Goal: Contribute content: Add original content to the website for others to see

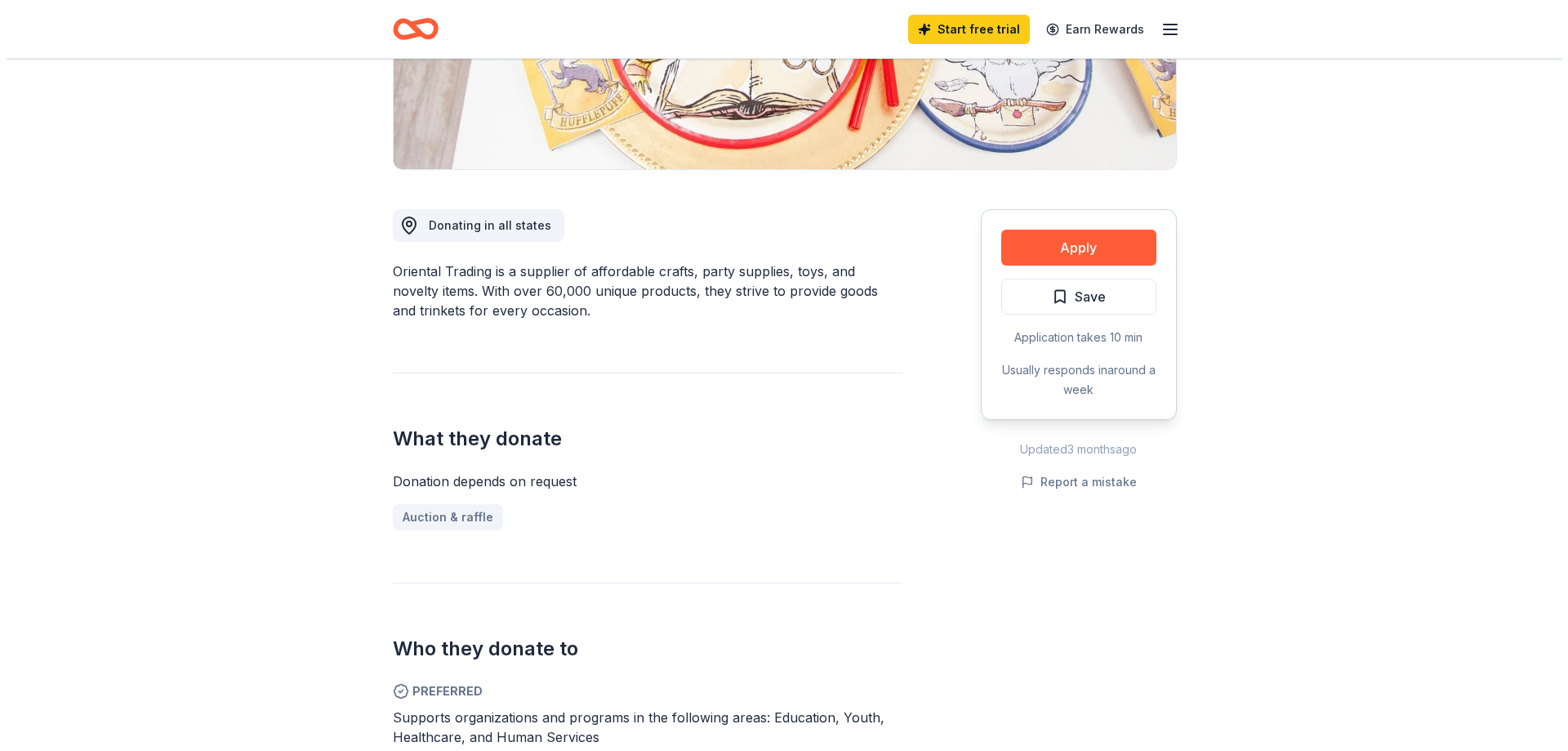
scroll to position [409, 0]
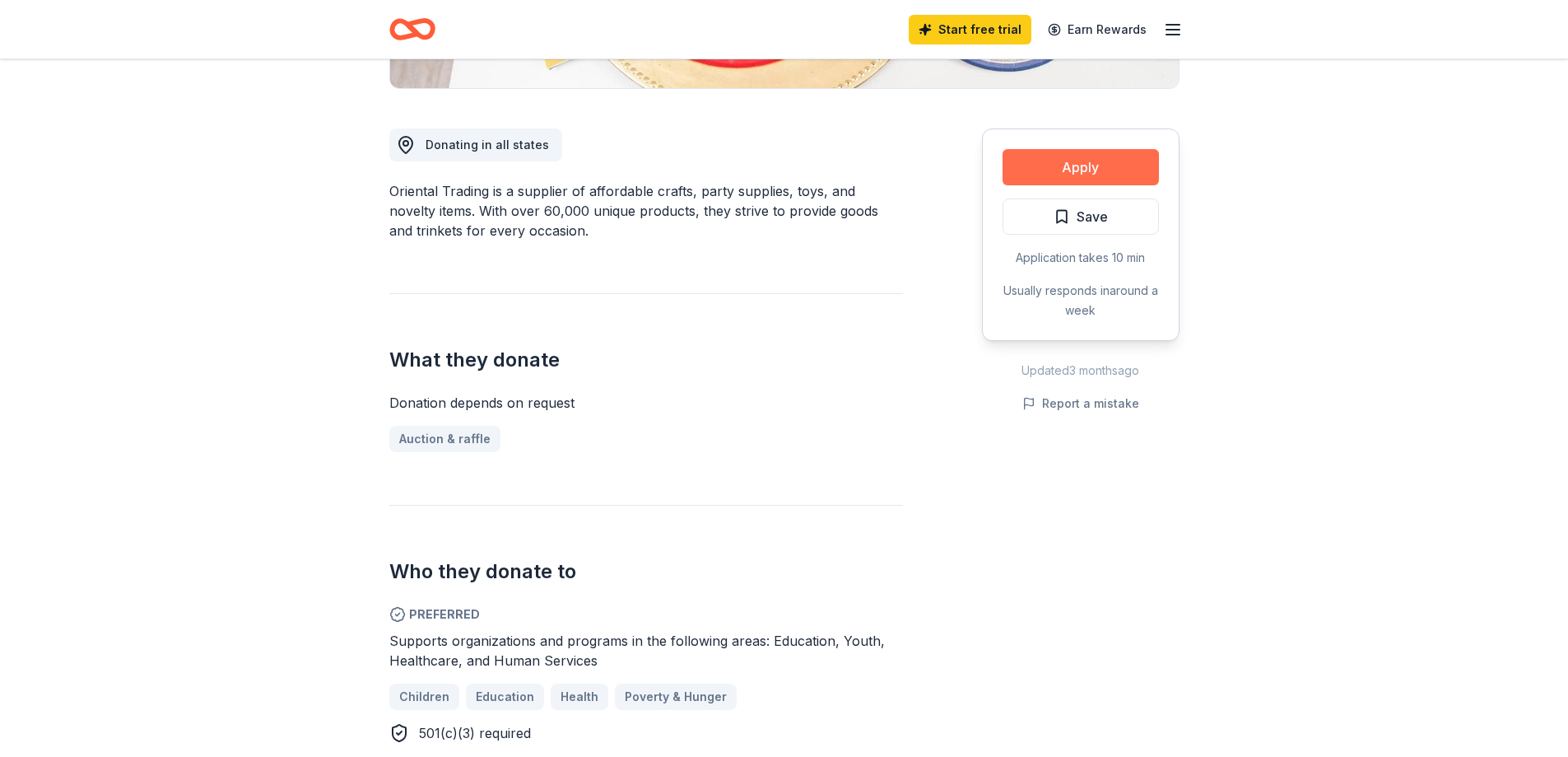
click at [1094, 173] on button "Apply" at bounding box center [1080, 167] width 156 height 36
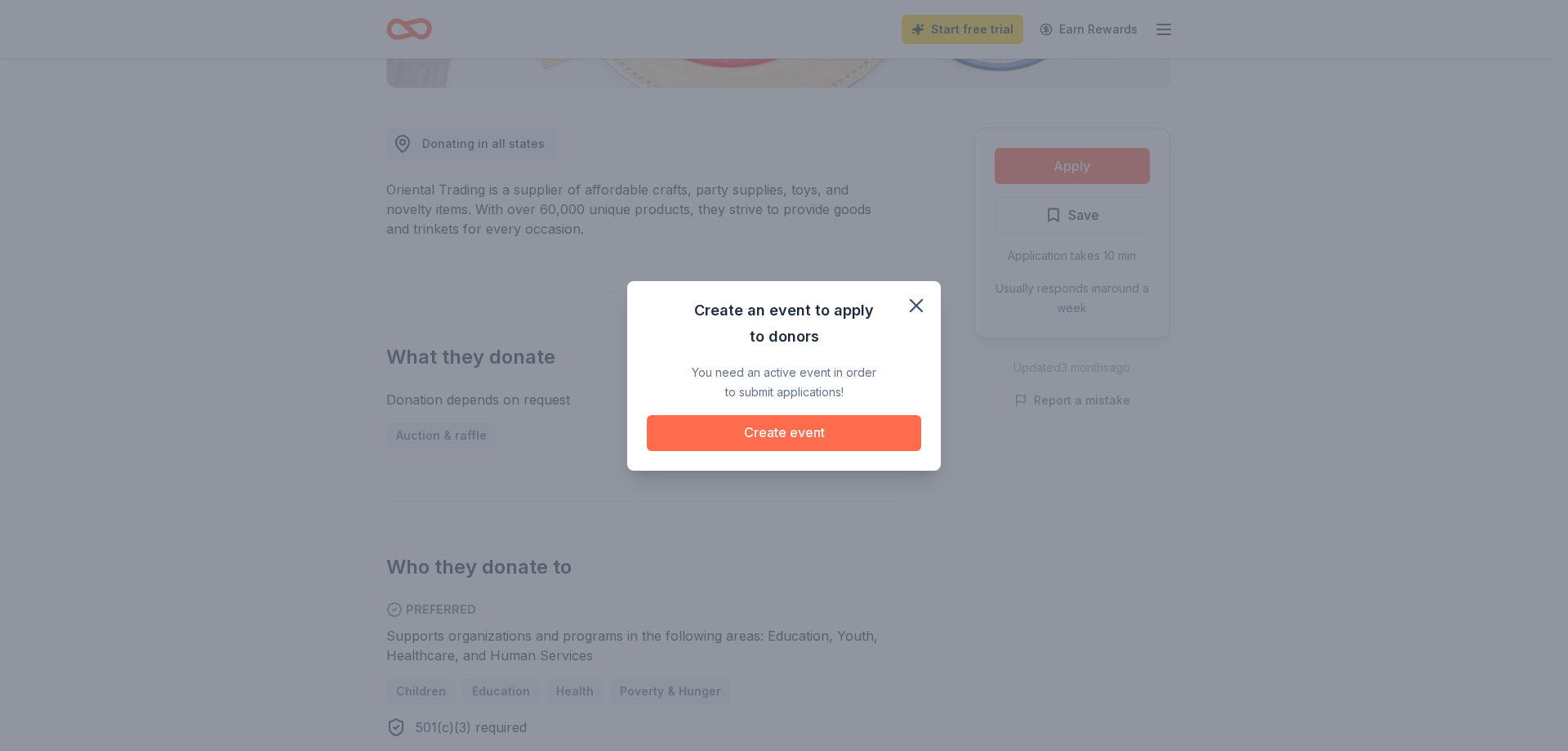
click at [859, 430] on button "Create event" at bounding box center [784, 433] width 274 height 36
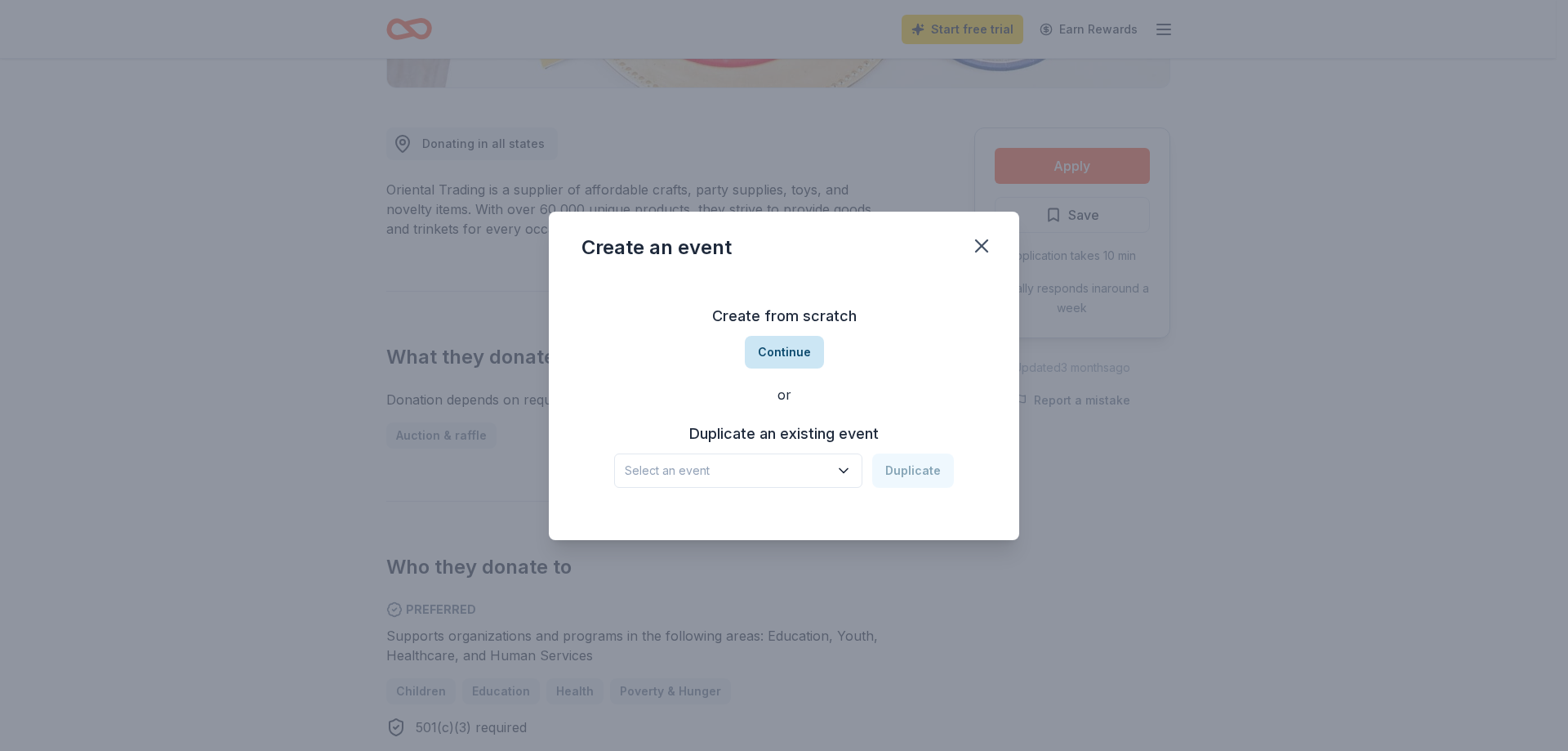
click at [799, 348] on button "Continue" at bounding box center [784, 352] width 79 height 32
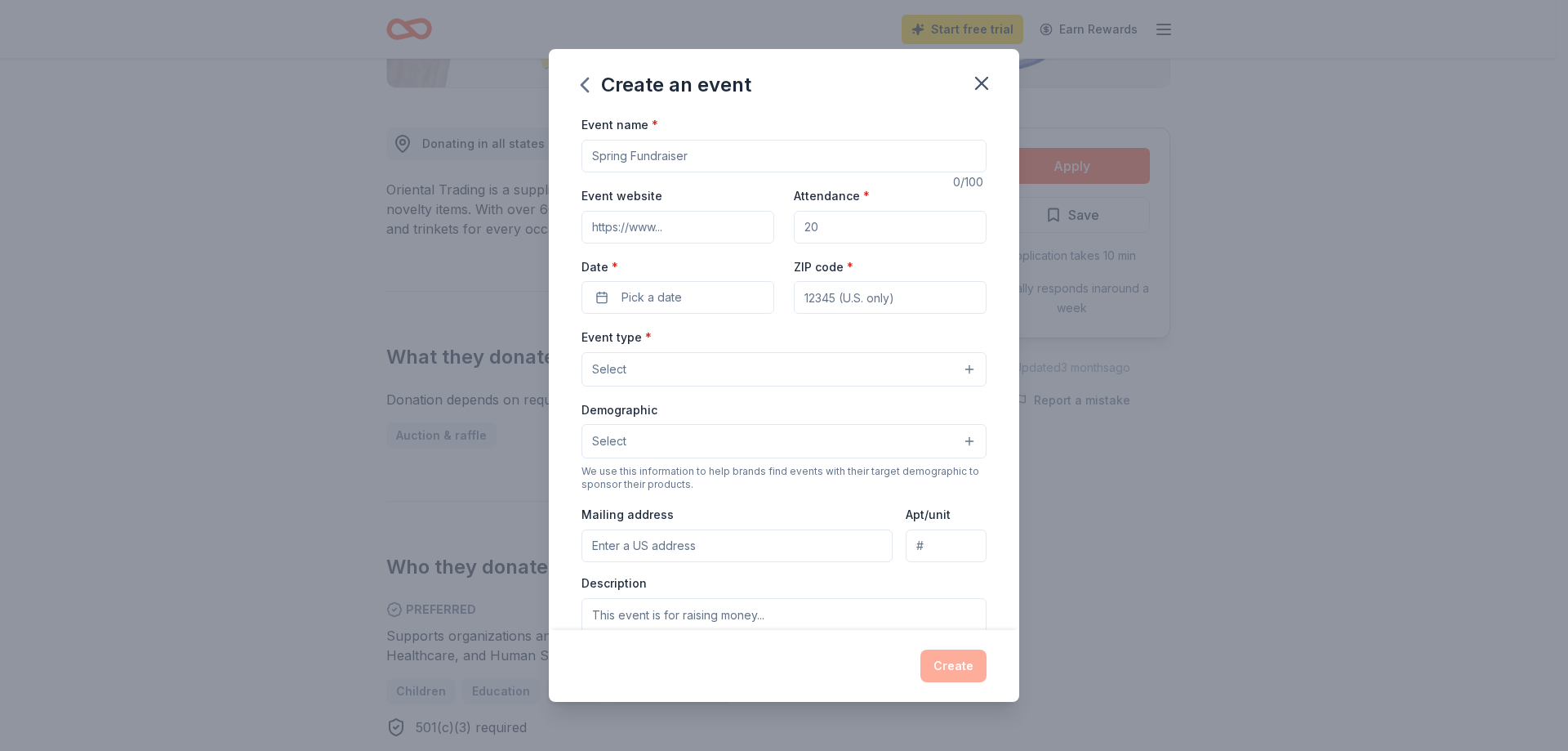
click at [722, 153] on input "Event name *" at bounding box center [784, 155] width 405 height 32
type input "Culture fest"
drag, startPoint x: 837, startPoint y: 229, endPoint x: 802, endPoint y: 226, distance: 35.1
click at [802, 226] on input "Attendance *" at bounding box center [890, 226] width 193 height 32
drag, startPoint x: 800, startPoint y: 223, endPoint x: 816, endPoint y: 221, distance: 16.1
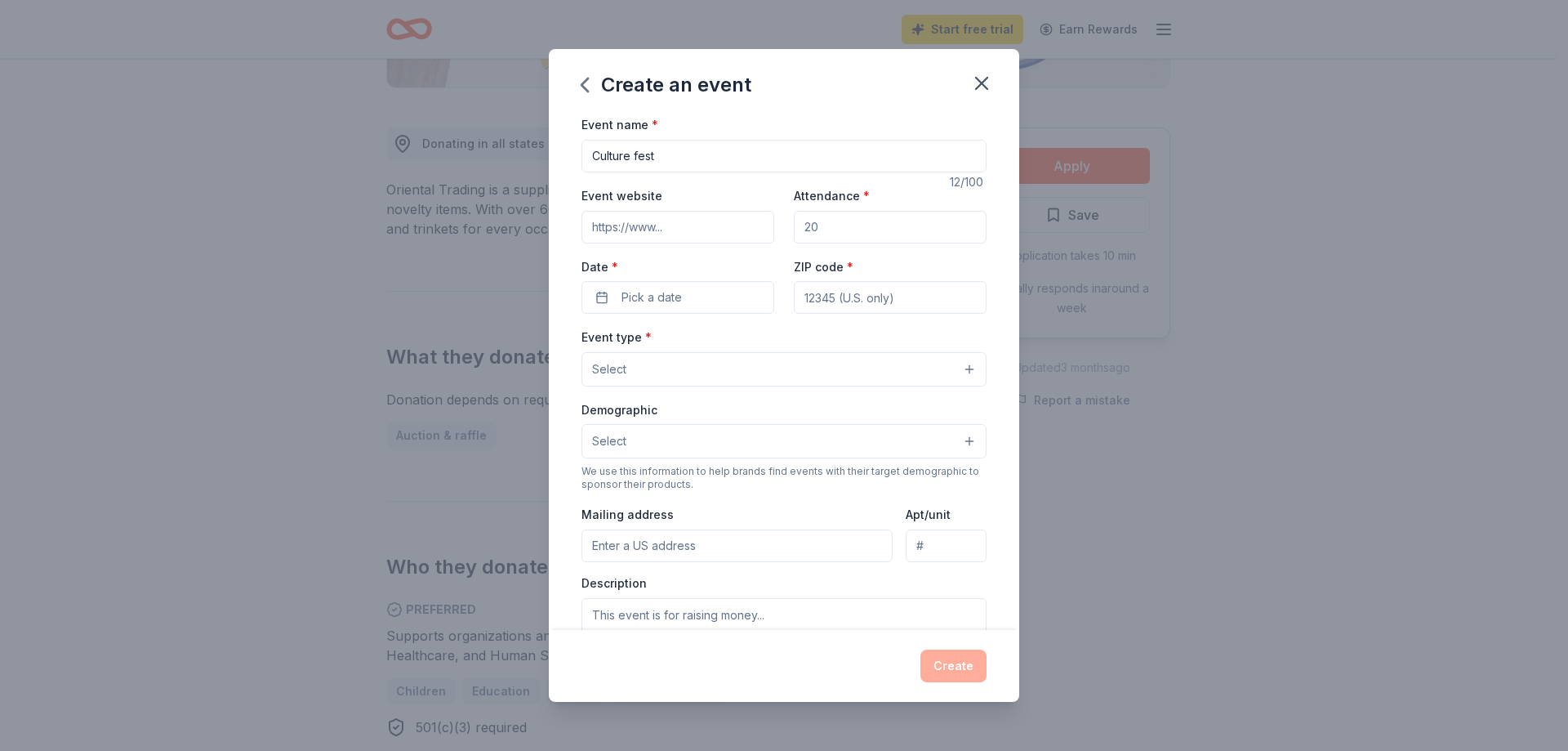
click at [816, 221] on input "Attendance *" at bounding box center [890, 226] width 193 height 32
type input "120"
click at [662, 296] on span "Pick a date" at bounding box center [652, 297] width 61 height 19
click at [760, 344] on button "Go to next month" at bounding box center [763, 340] width 23 height 23
click at [761, 342] on button "Go to next month" at bounding box center [763, 340] width 23 height 23
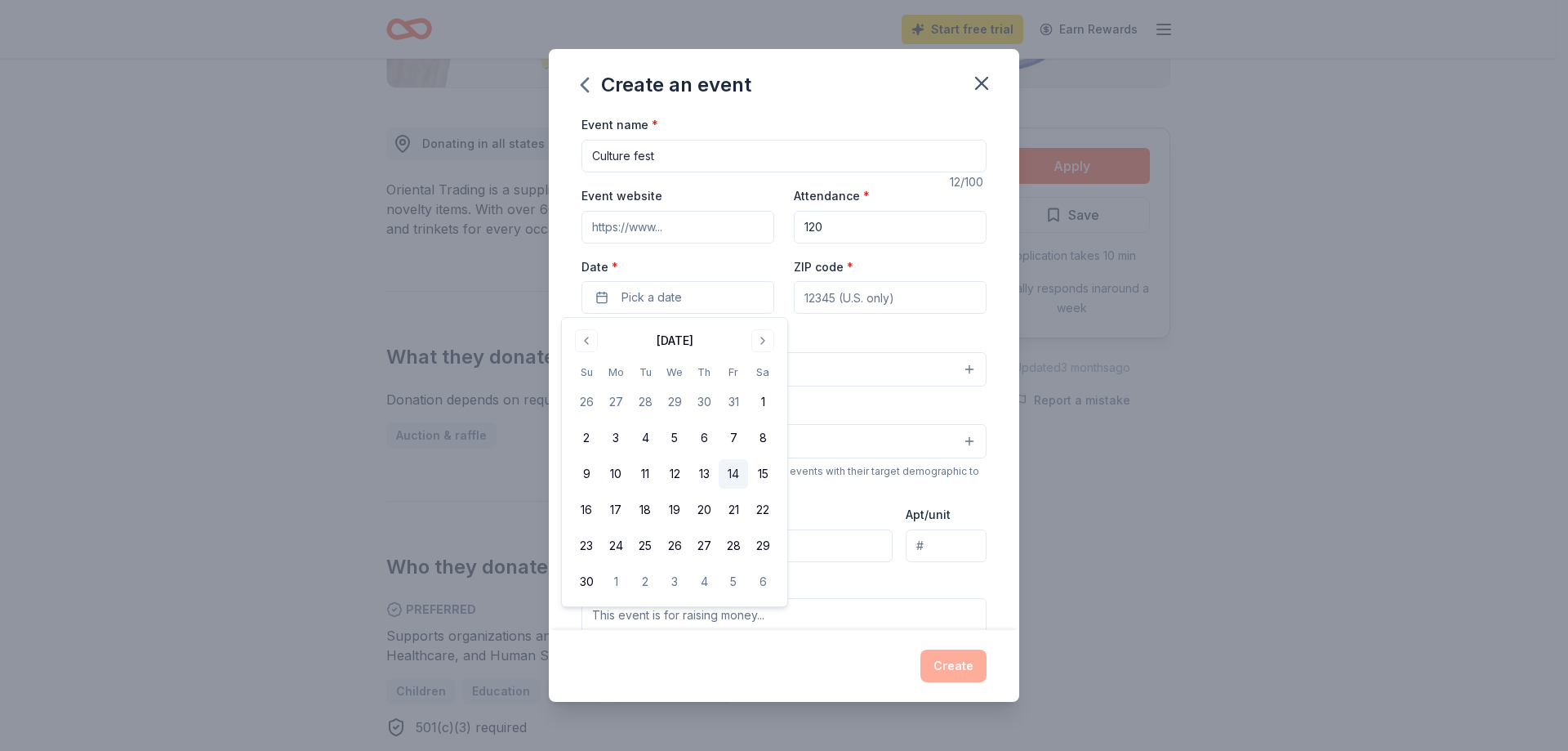
click at [731, 474] on button "14" at bounding box center [733, 474] width 30 height 30
click at [898, 296] on input "ZIP code *" at bounding box center [890, 297] width 193 height 32
type input "64138"
click at [819, 359] on button "Select" at bounding box center [784, 368] width 405 height 34
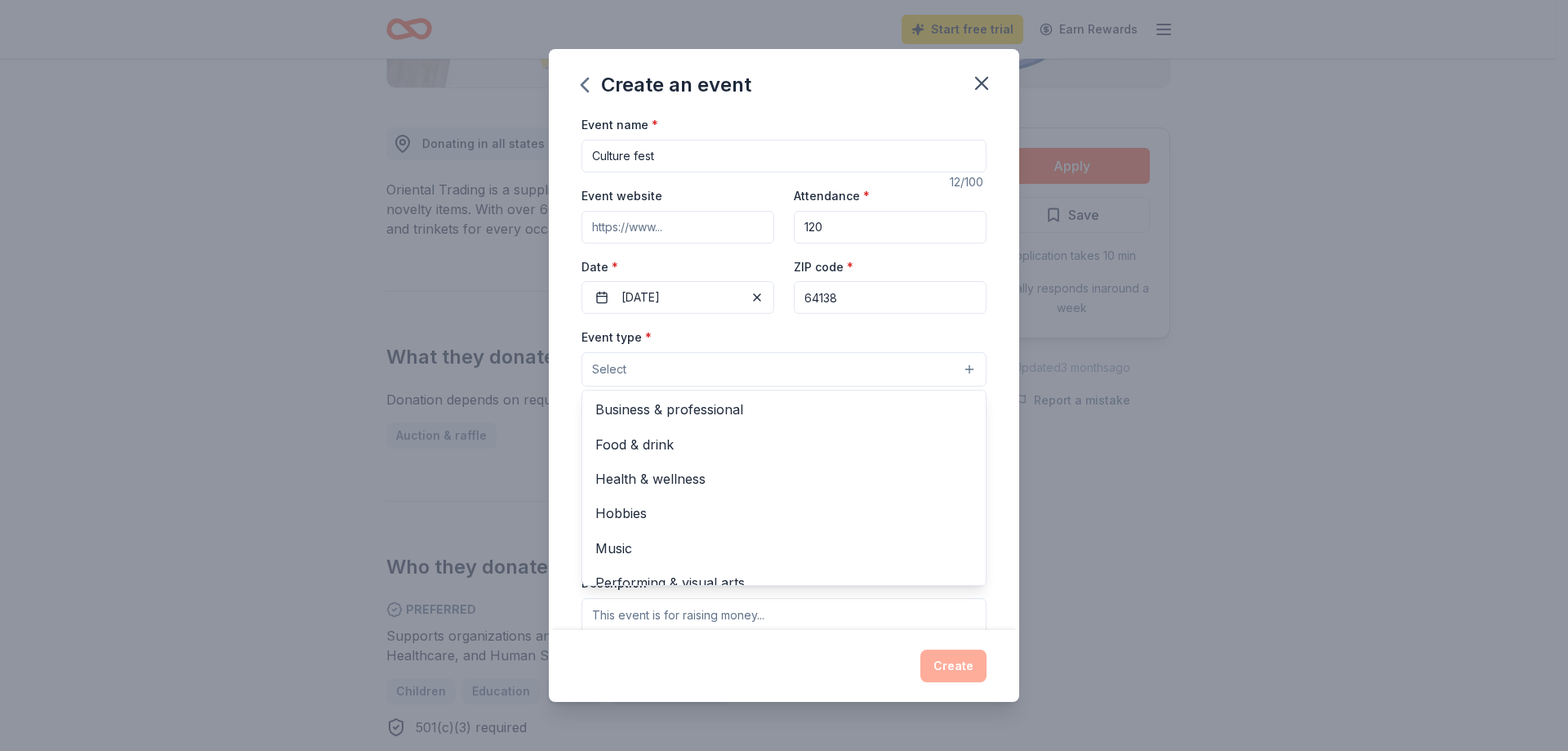
scroll to position [54, 0]
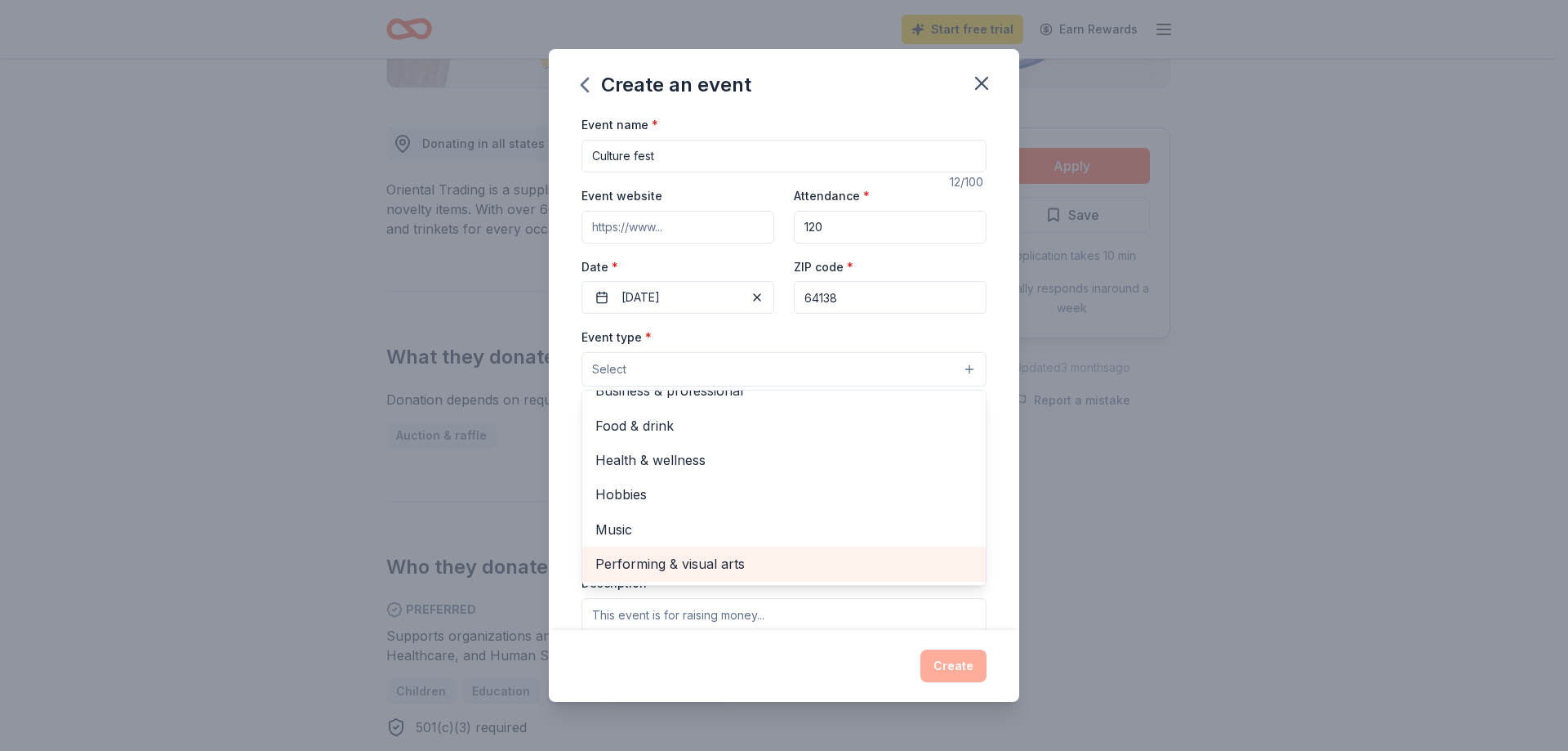
click at [741, 571] on span "Performing & visual arts" at bounding box center [784, 563] width 377 height 21
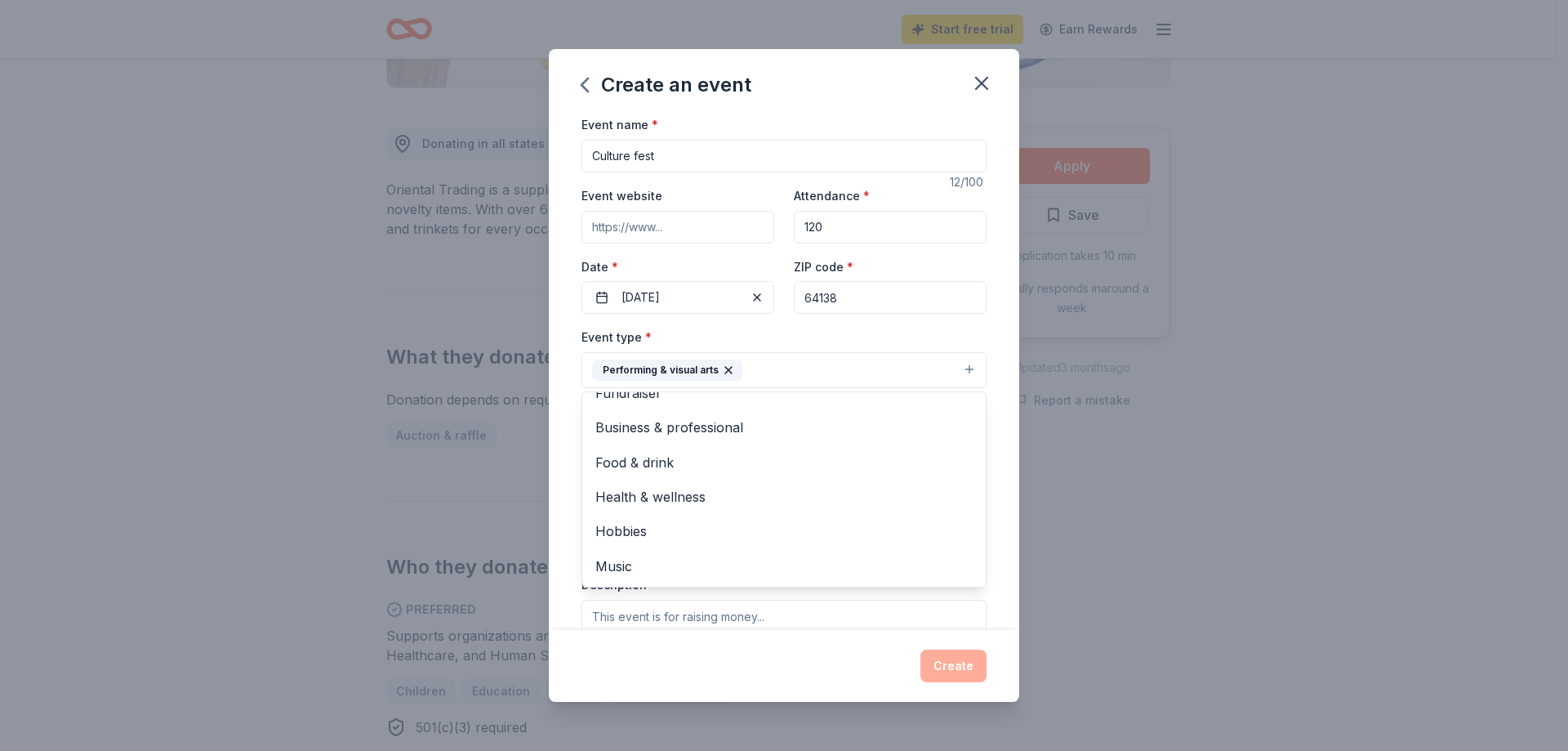
click at [1002, 383] on div "Event name * Culture fest 12 /100 Event website Attendance * 120 Date * [DATE] …" at bounding box center [784, 371] width 470 height 515
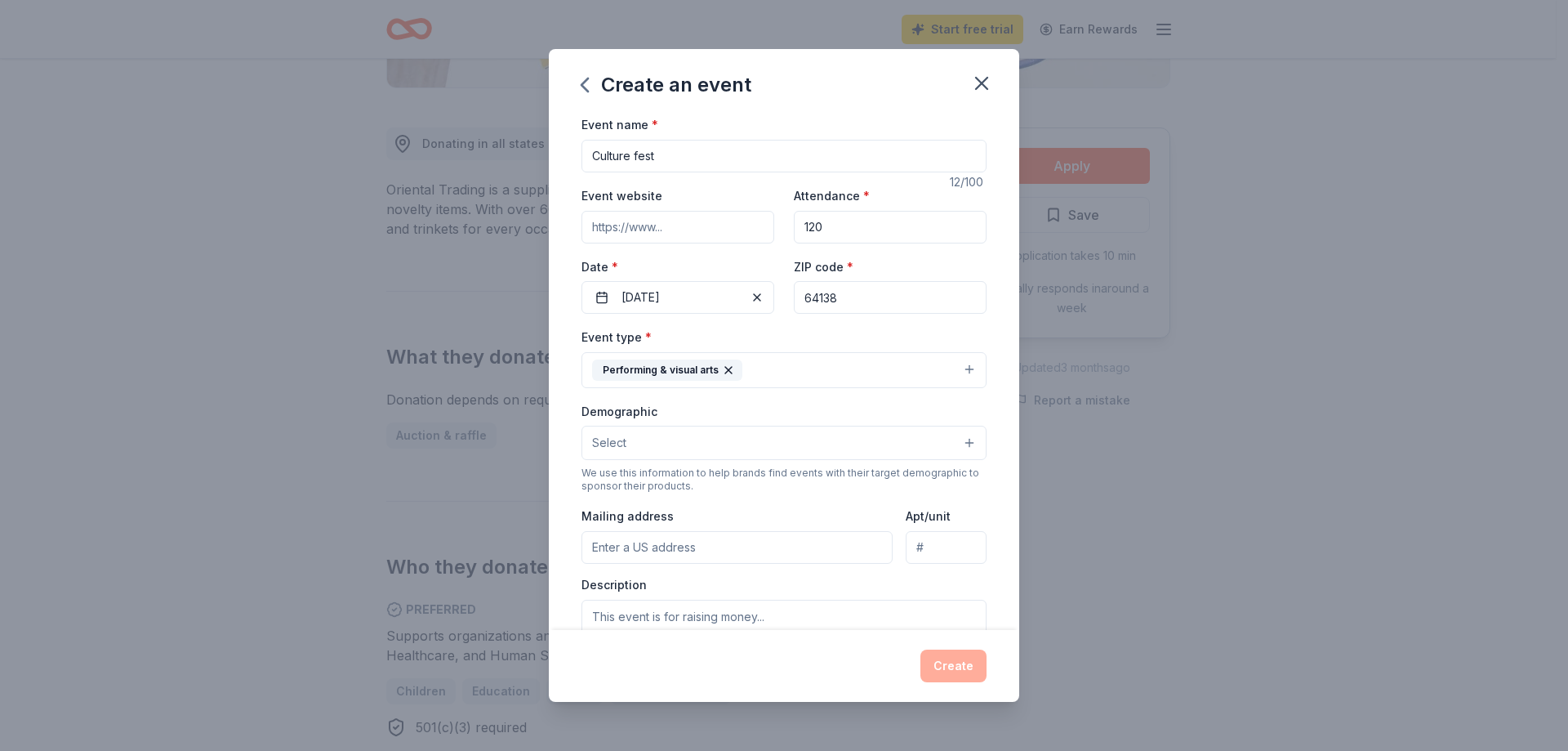
click at [939, 445] on button "Select" at bounding box center [784, 442] width 405 height 34
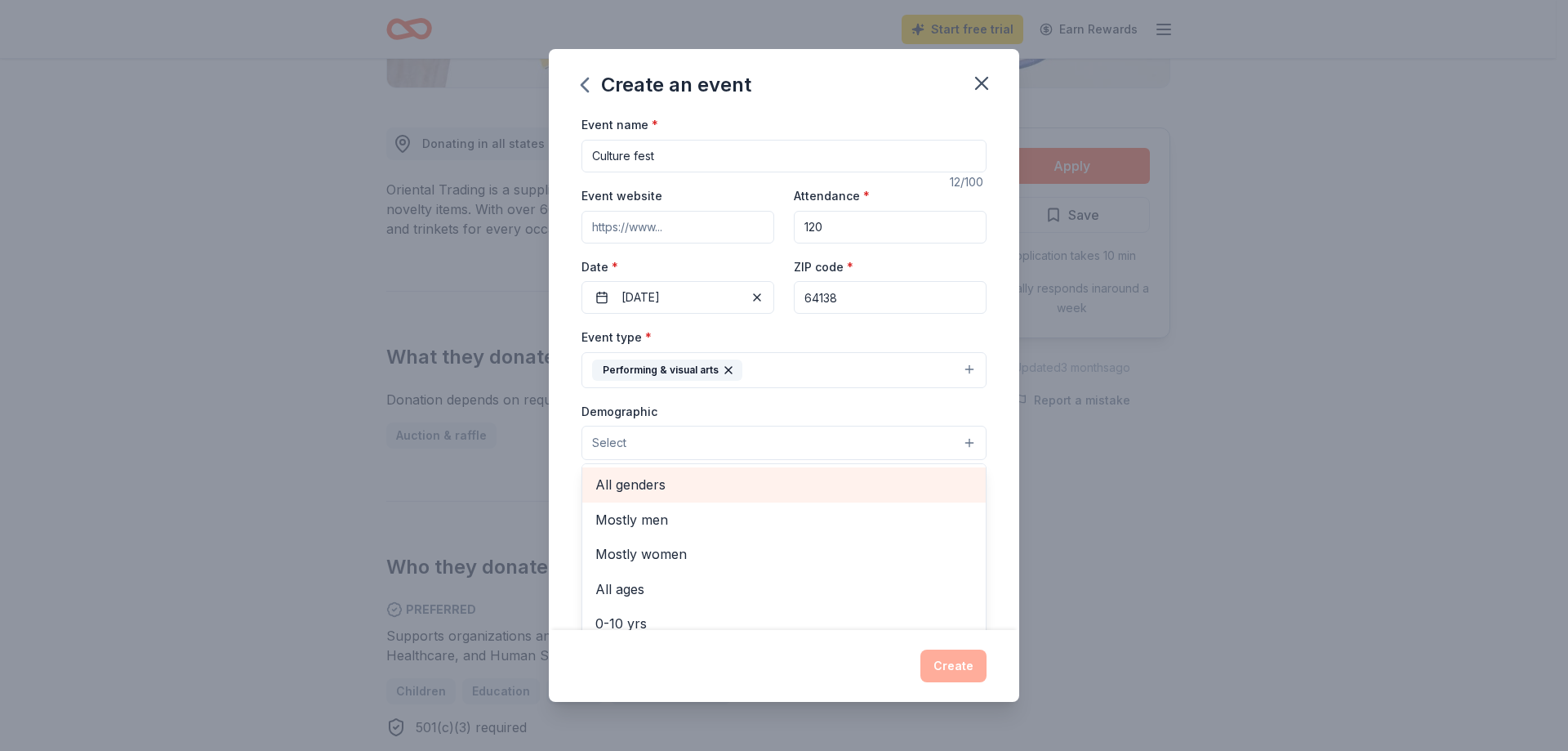
click at [663, 489] on span "All genders" at bounding box center [784, 484] width 377 height 21
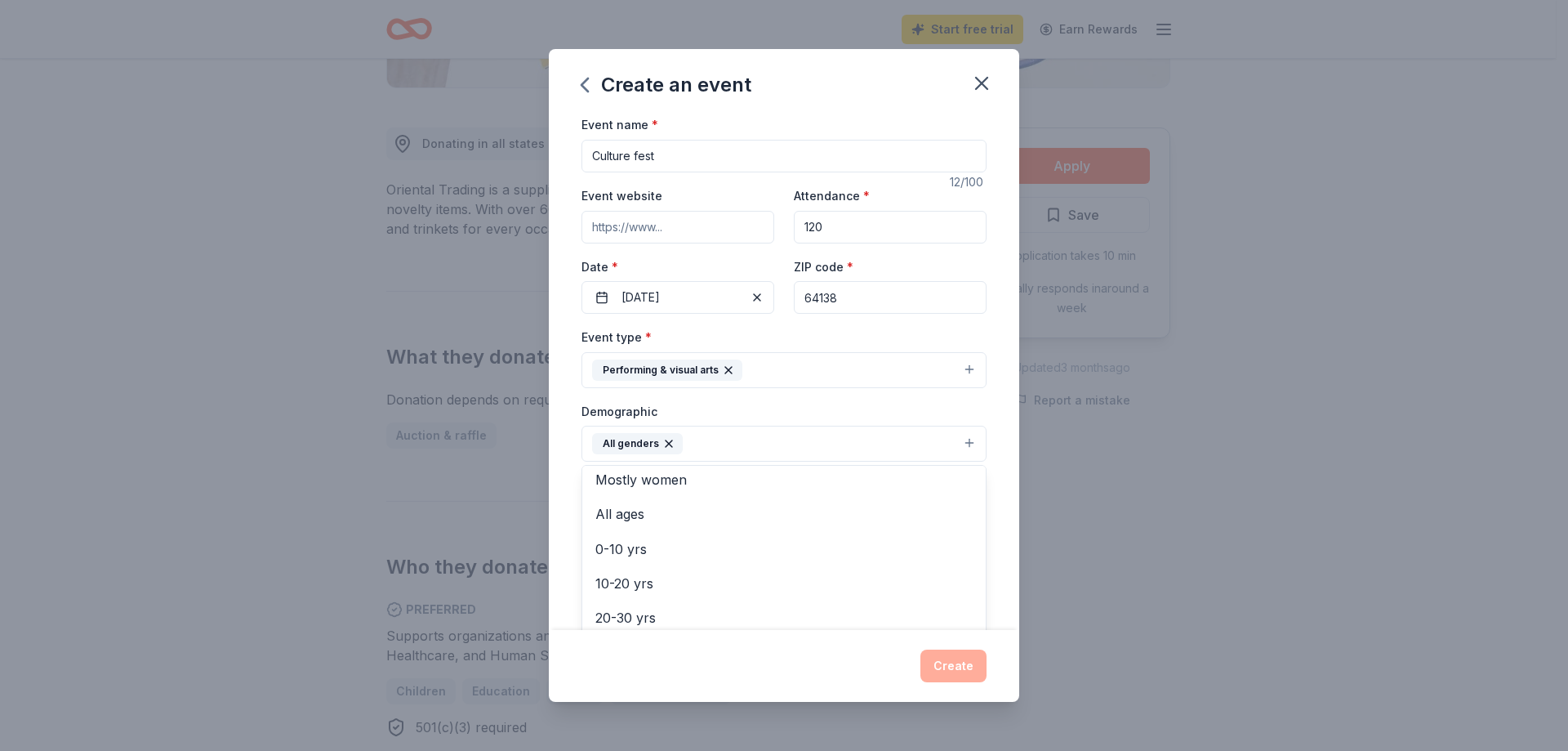
scroll to position [30, 0]
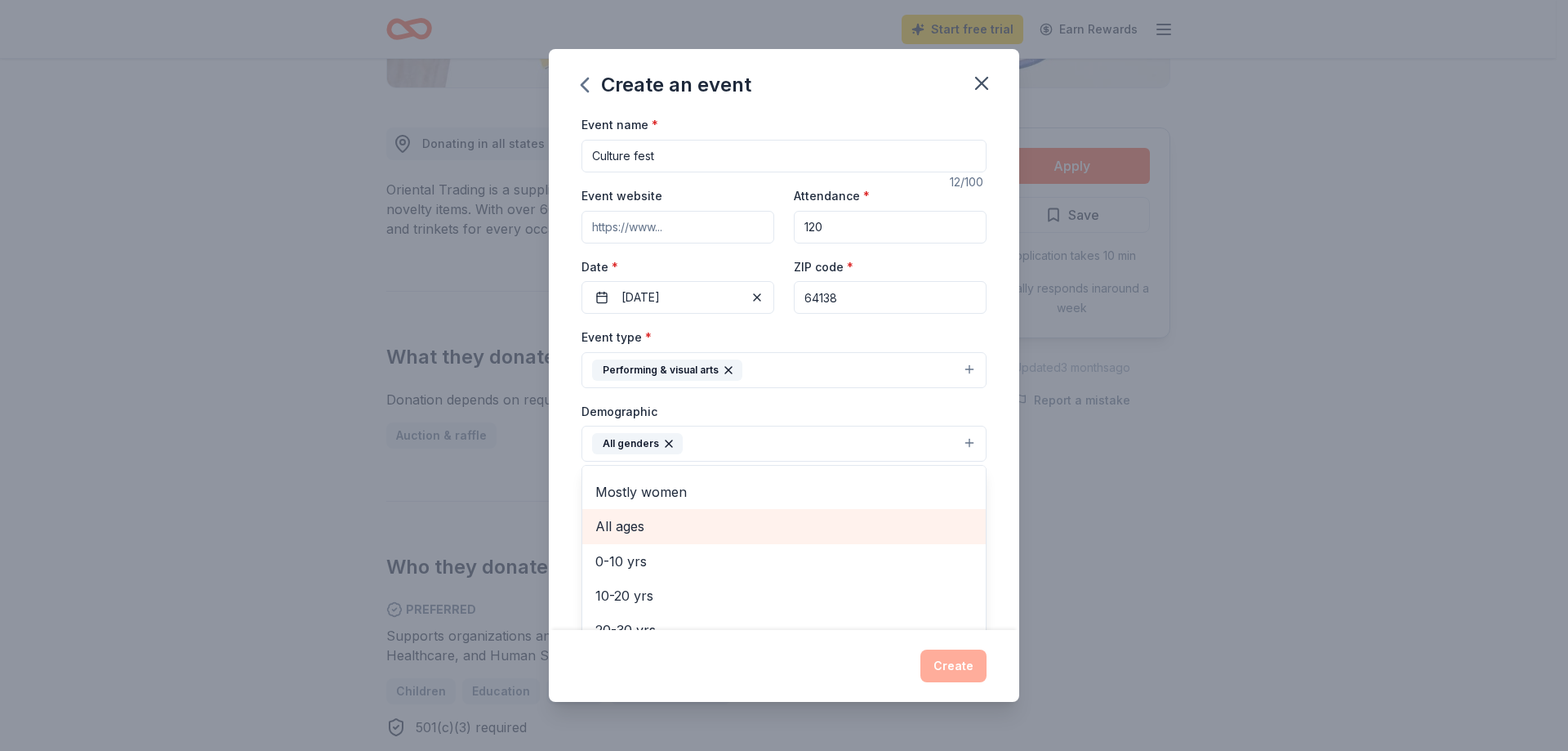
click at [638, 522] on span "All ages" at bounding box center [784, 526] width 377 height 21
click at [955, 668] on div "Create an event Event name * Culture fest 12 /100 Event website Attendance * 12…" at bounding box center [784, 375] width 470 height 652
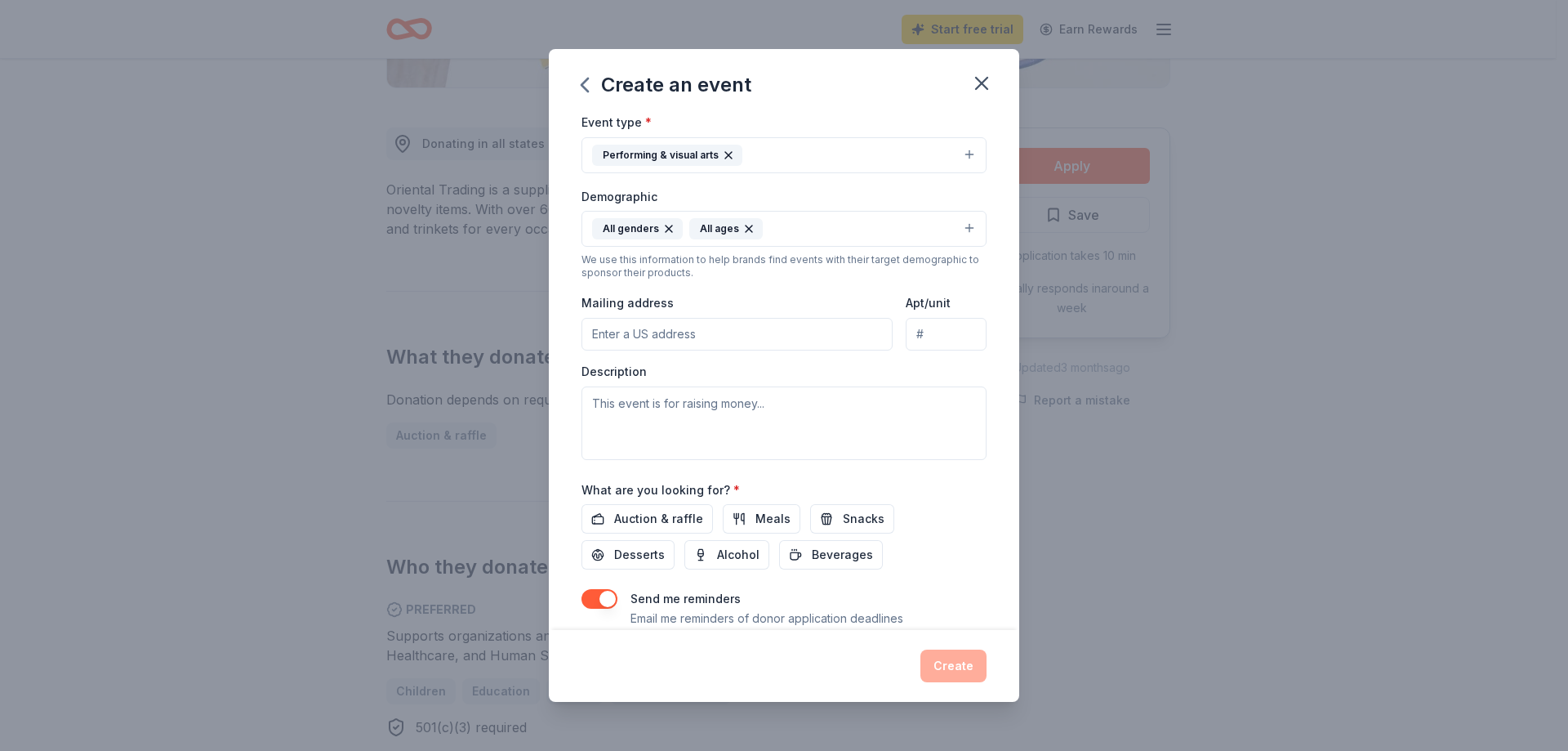
scroll to position [218, 0]
click at [700, 328] on input "Mailing address" at bounding box center [737, 331] width 311 height 32
type input "[STREET_ADDRESS]"
click at [687, 397] on textarea at bounding box center [784, 421] width 405 height 74
click at [633, 402] on textarea at bounding box center [784, 421] width 405 height 74
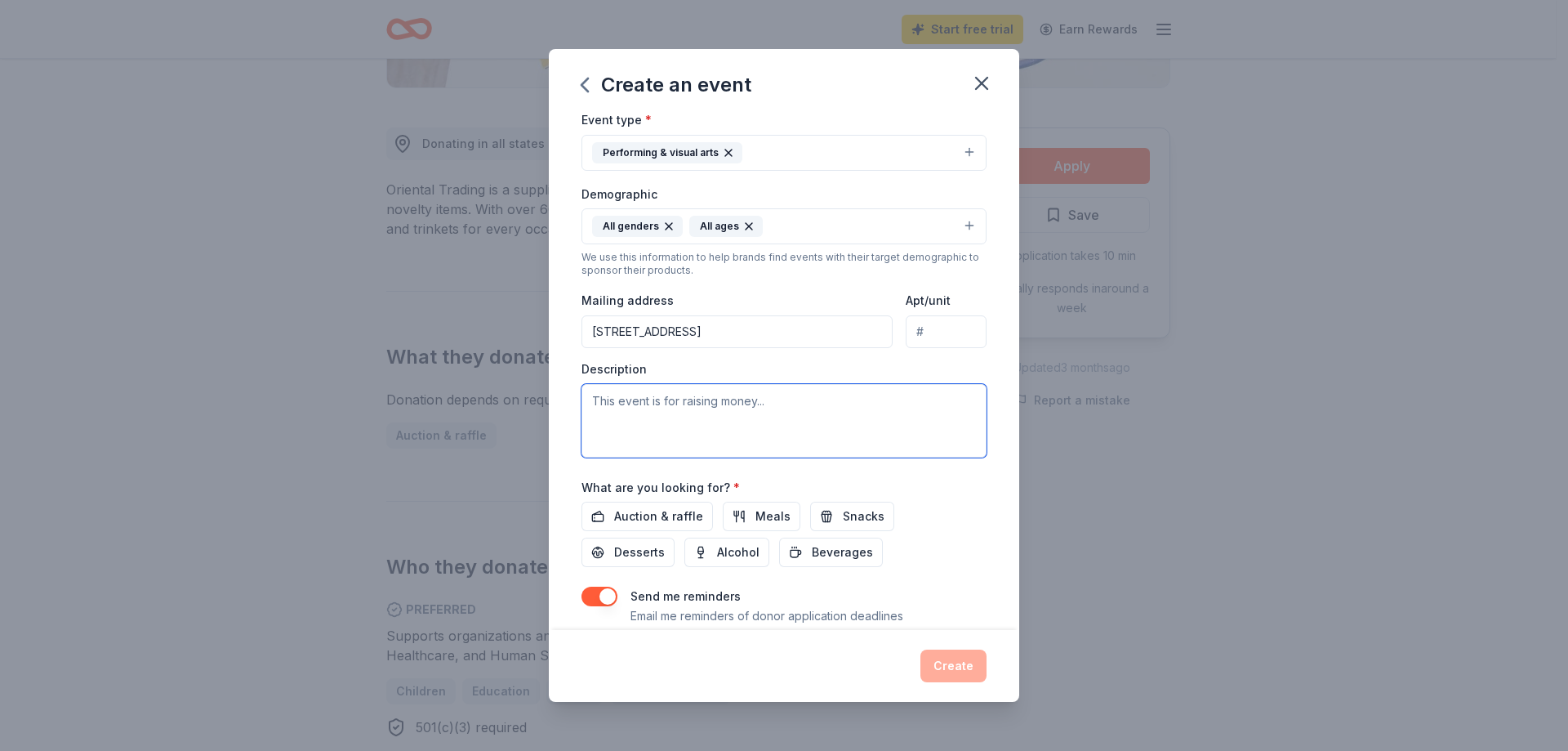
paste textarea "Food Tasting: Guests sampled authentic dishes from around the world—Thai street…"
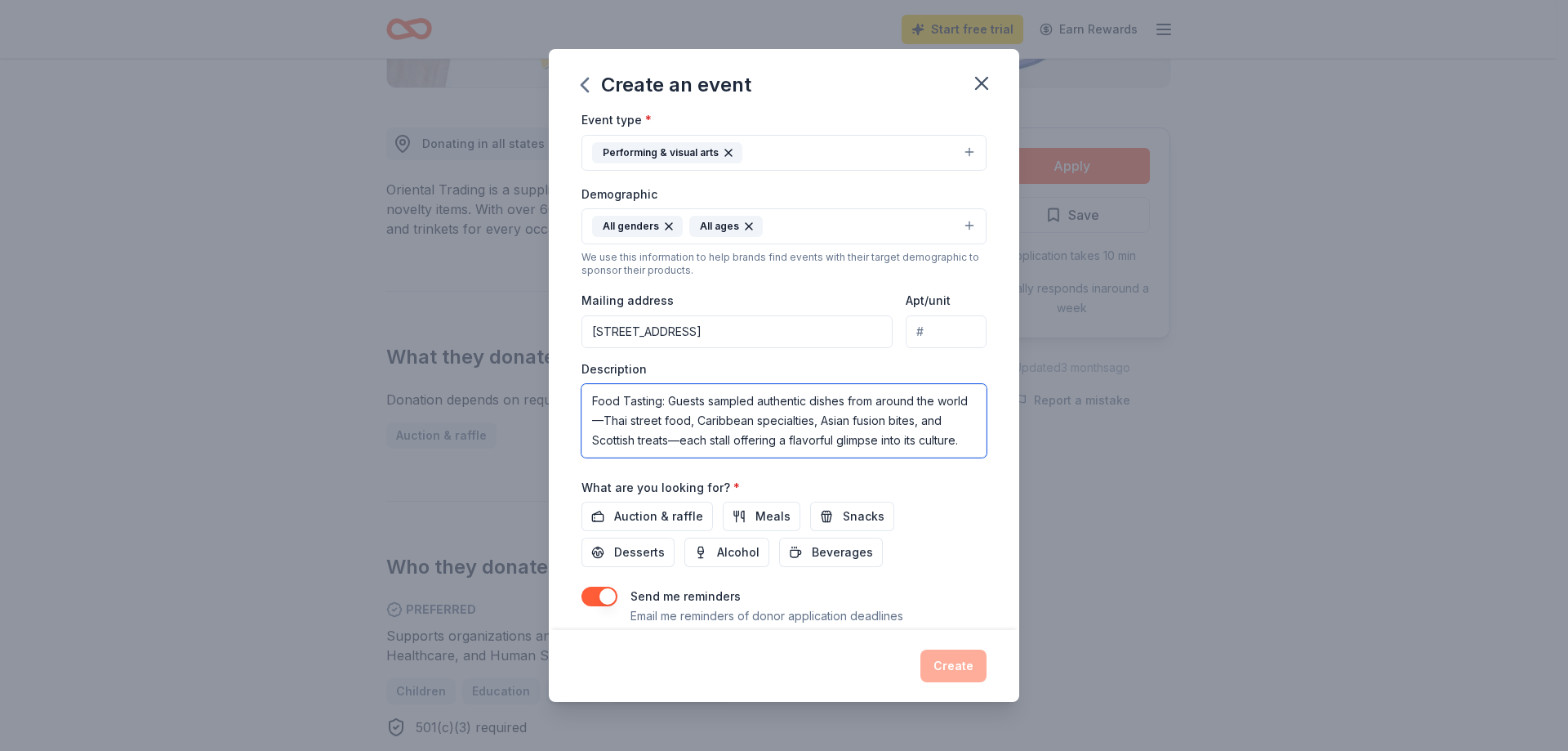
scroll to position [324, 0]
type textarea "Food Tasting: Guests sampled authentic dishes from around the world—Thai street…"
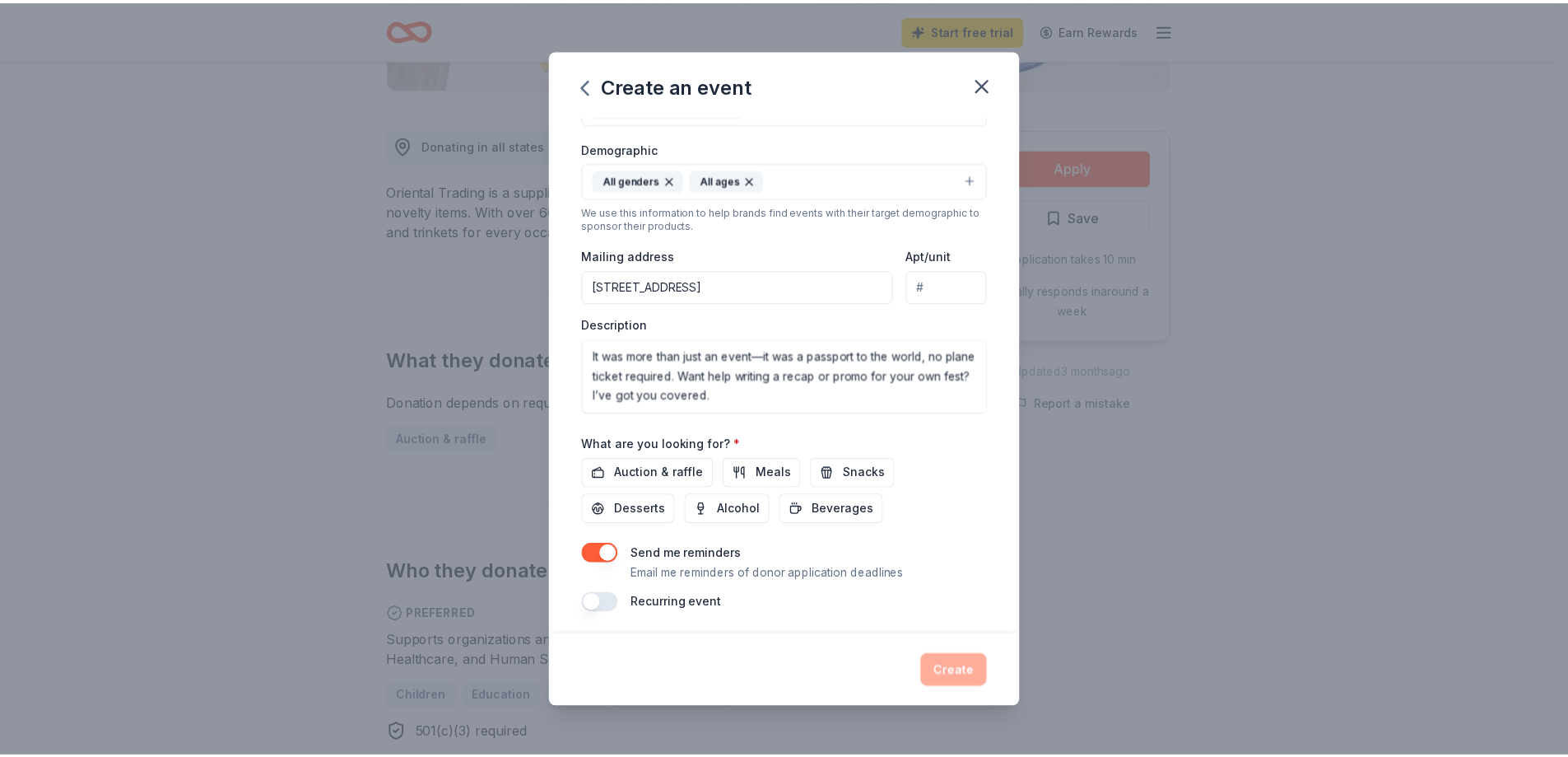
scroll to position [271, 0]
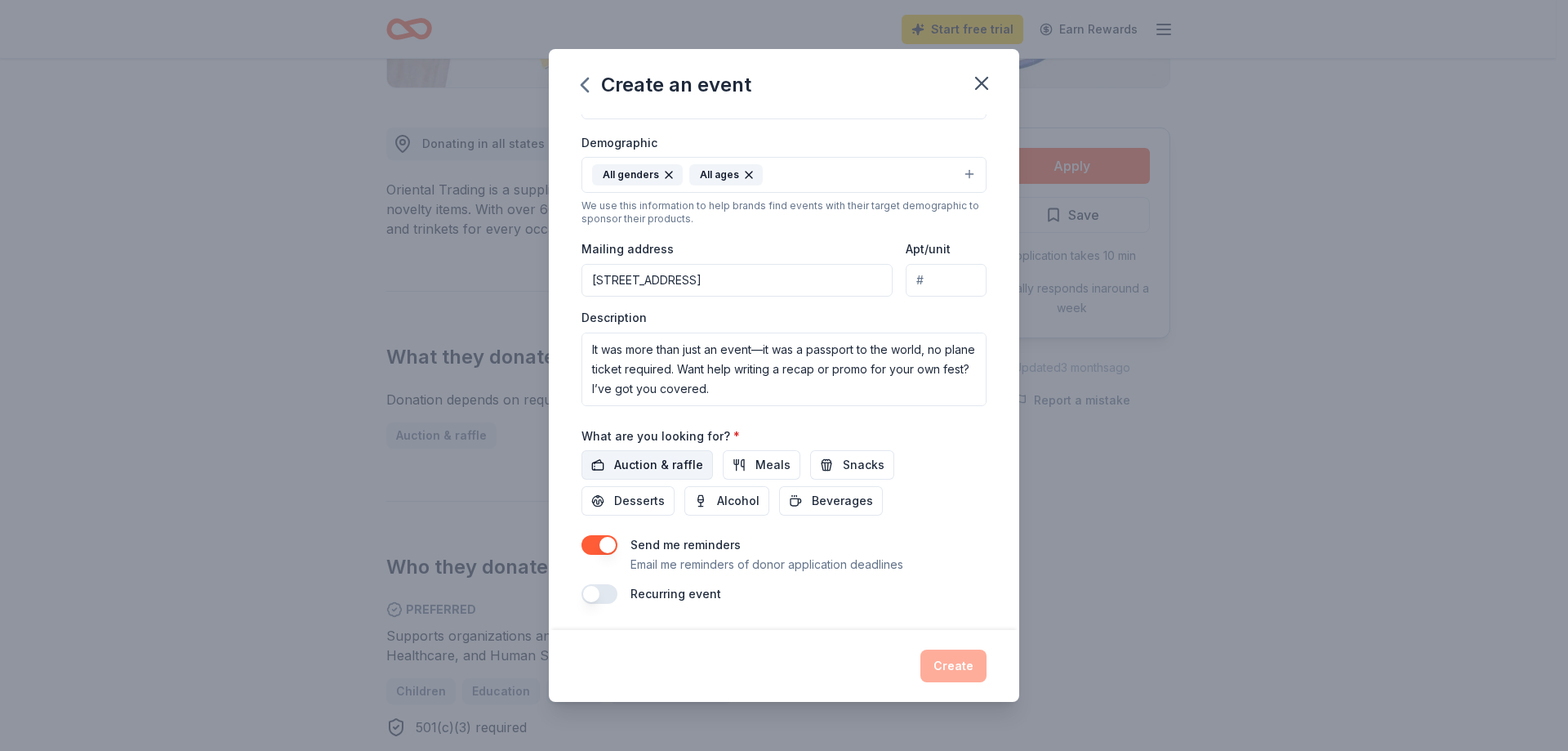
click at [659, 462] on span "Auction & raffle" at bounding box center [659, 465] width 89 height 19
click at [955, 667] on button "Create" at bounding box center [952, 665] width 66 height 32
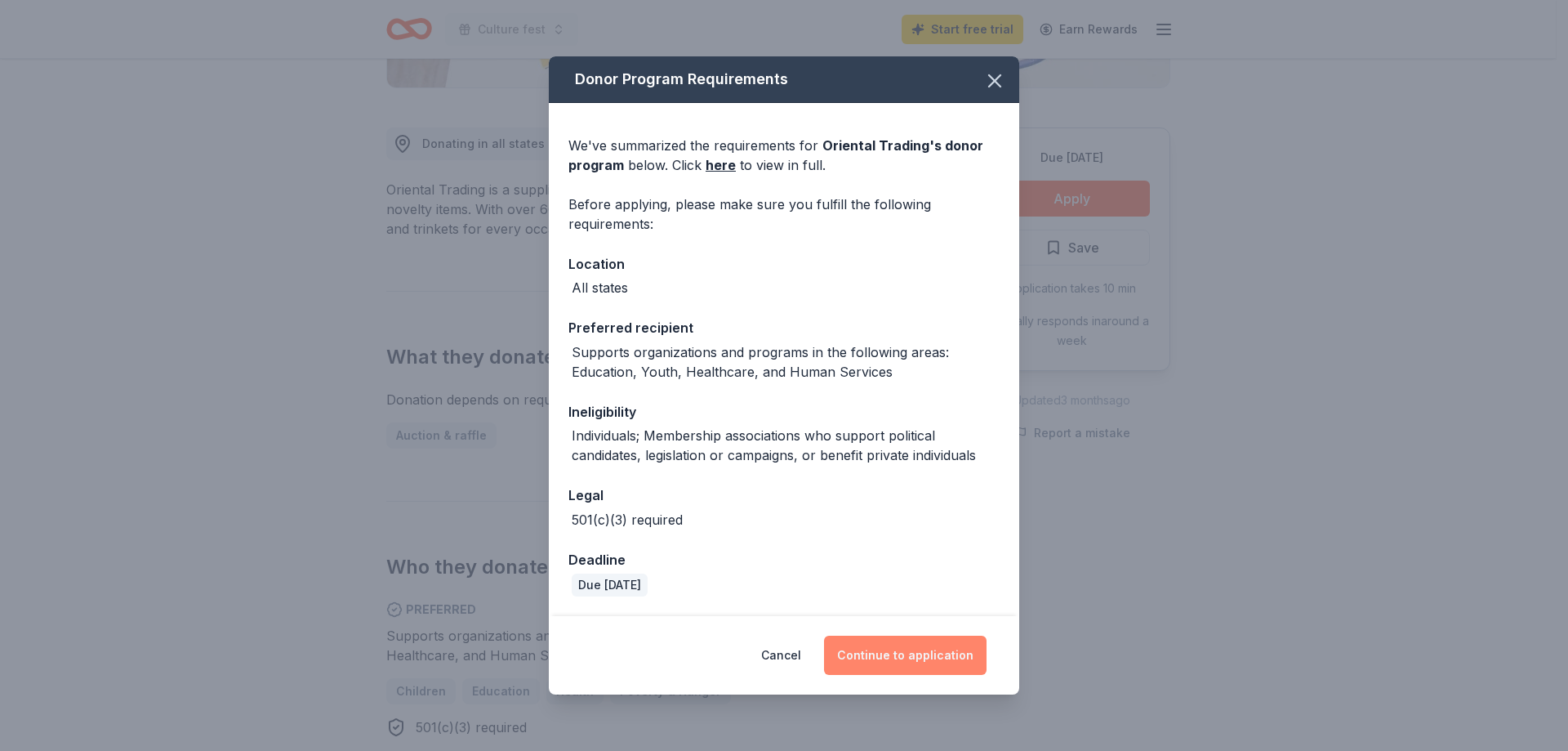
click at [923, 654] on button "Continue to application" at bounding box center [905, 654] width 162 height 39
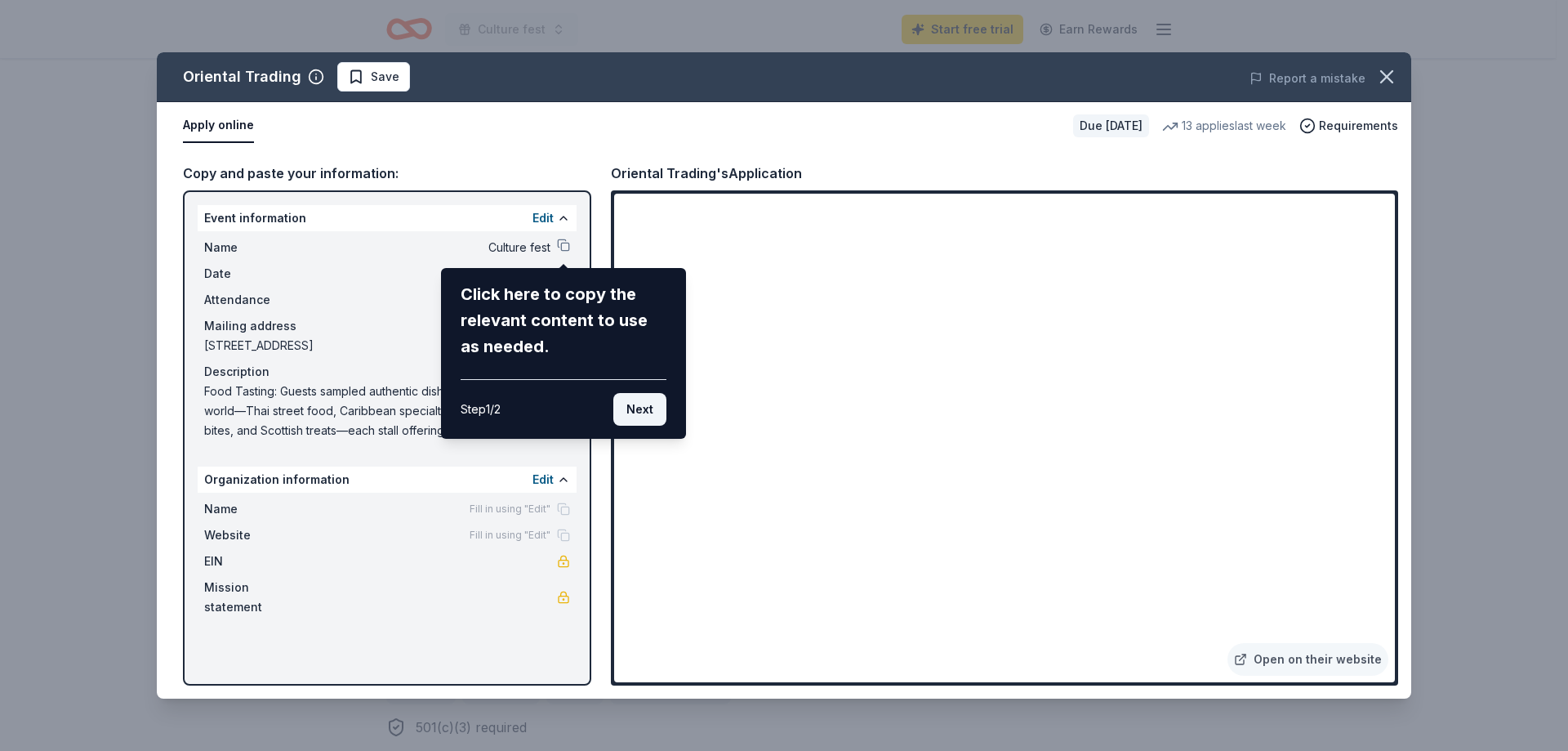
click at [645, 410] on button "Next" at bounding box center [639, 409] width 53 height 32
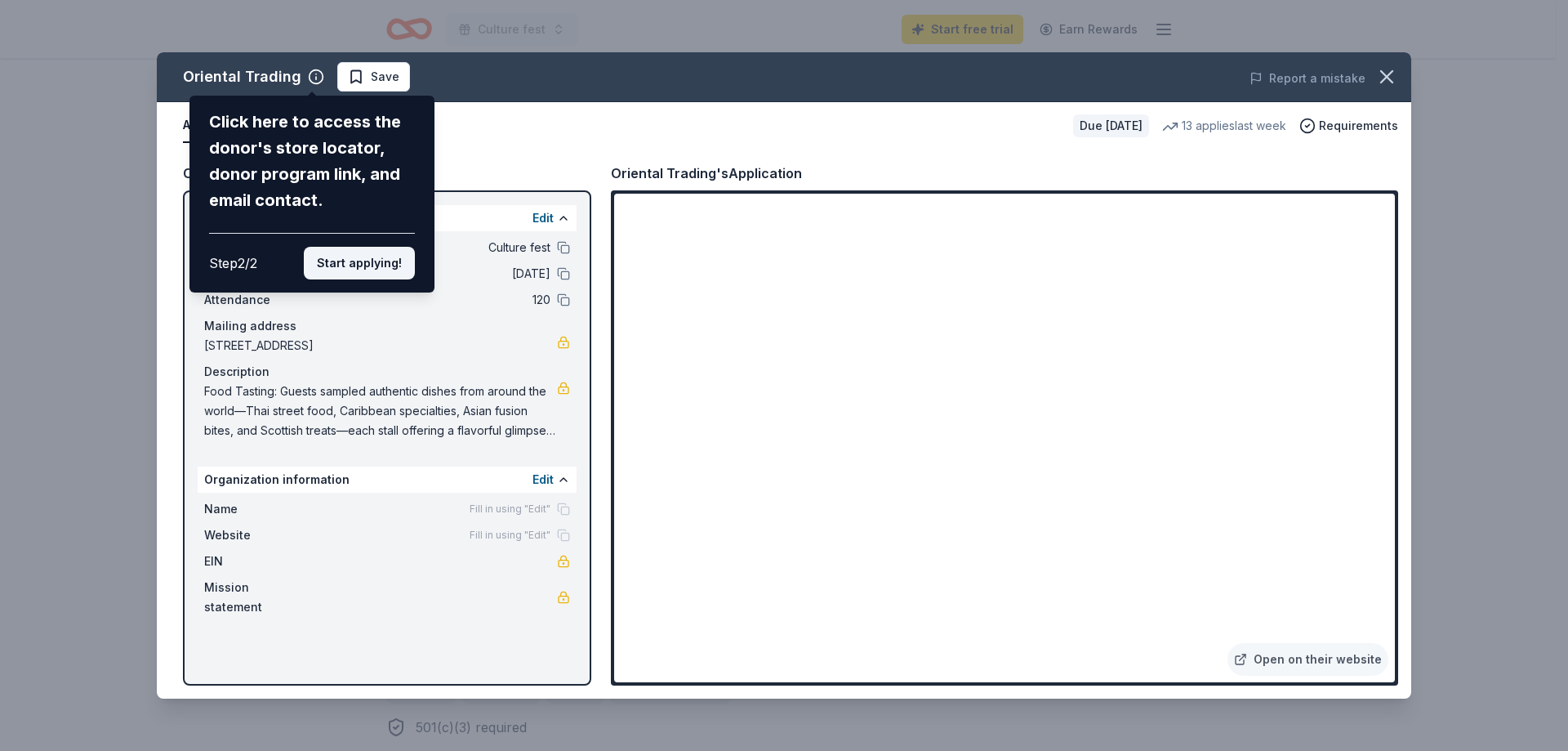
click at [384, 264] on button "Start applying!" at bounding box center [359, 262] width 111 height 32
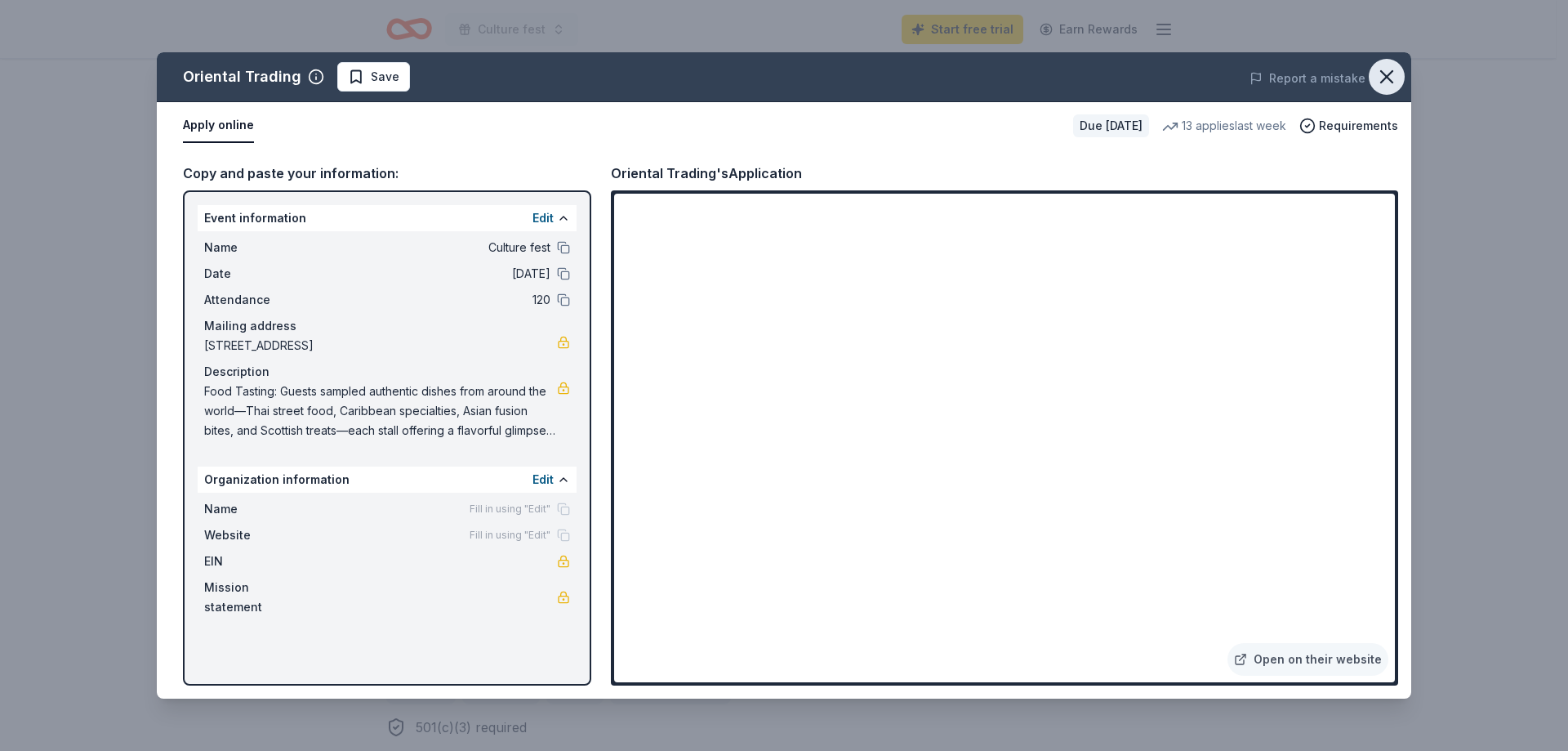
click at [1380, 75] on icon "button" at bounding box center [1386, 76] width 23 height 23
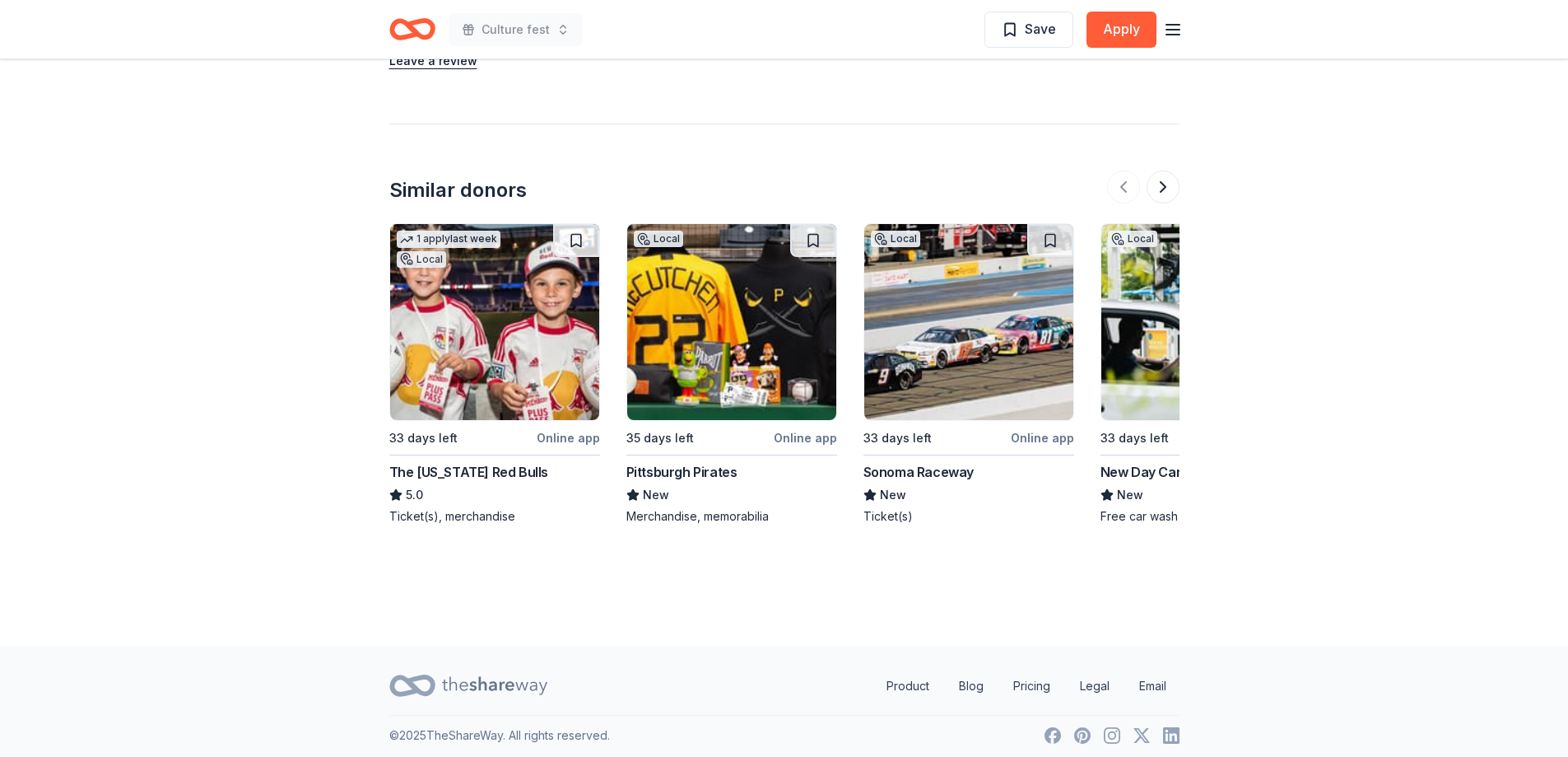
scroll to position [2149, 0]
